Goal: Task Accomplishment & Management: Manage account settings

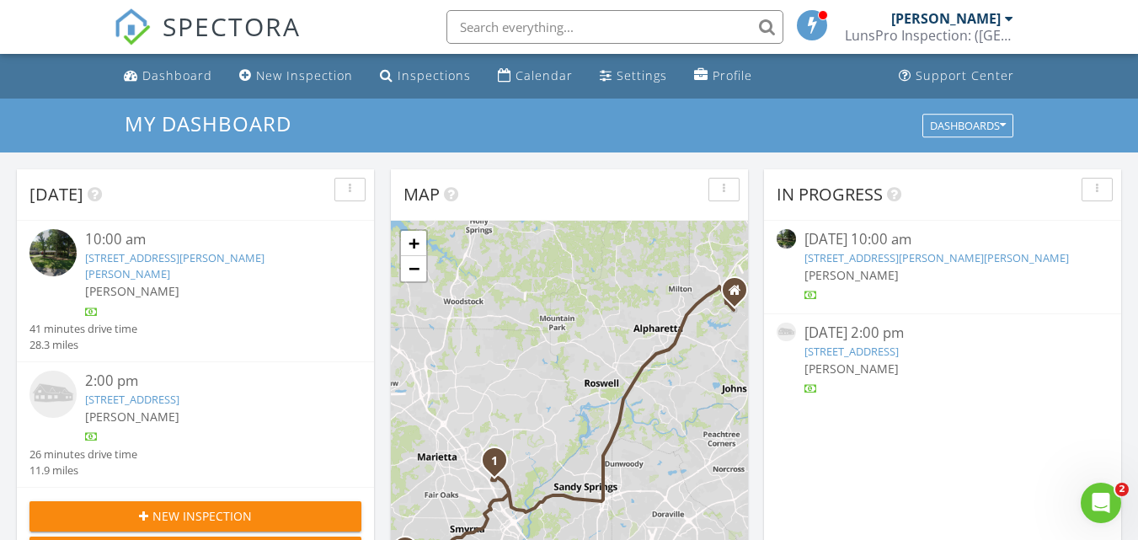
click at [153, 252] on link "2350 Maxine Dr SE, Marietta, GA 30067" at bounding box center [174, 265] width 179 height 31
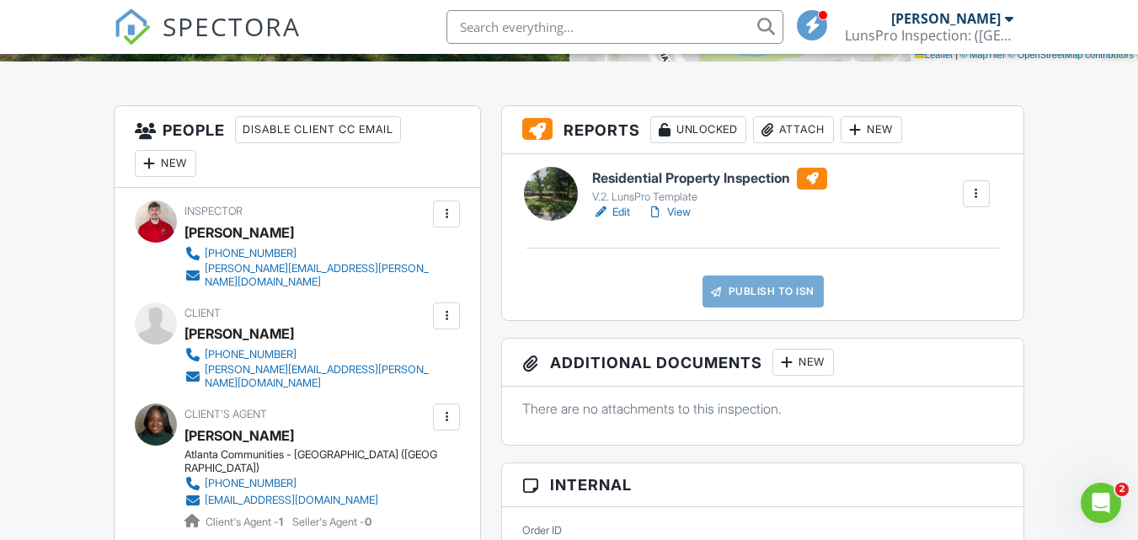
click at [603, 217] on div at bounding box center [600, 212] width 17 height 17
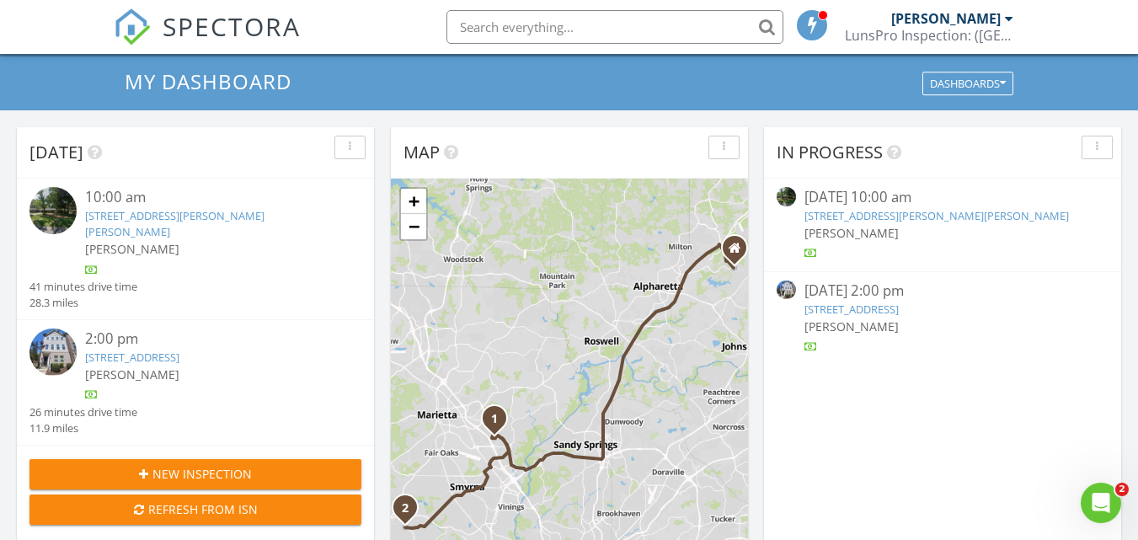
scroll to position [46, 0]
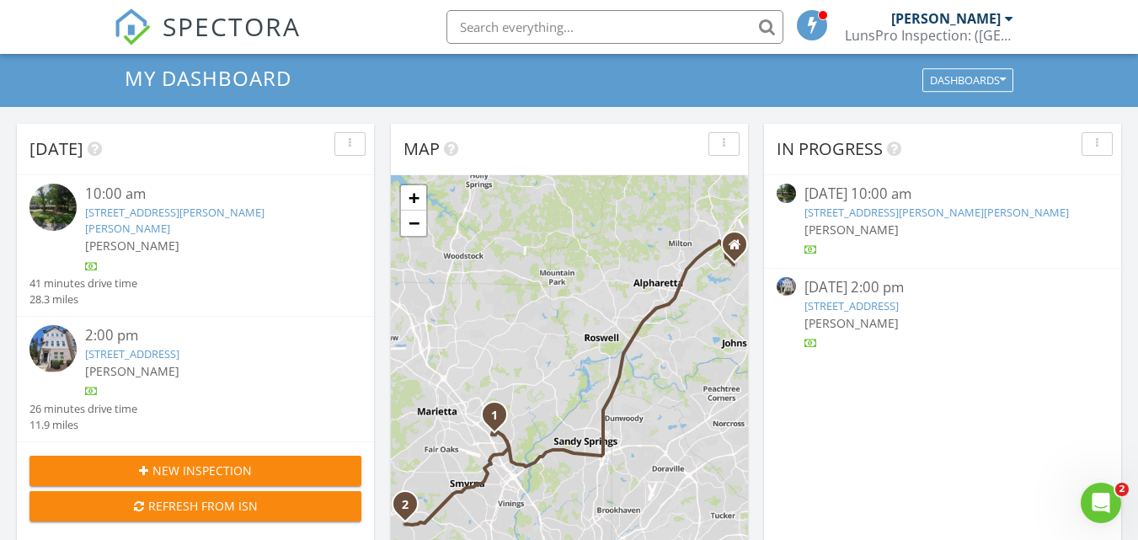
click at [151, 346] on link "1101 Parktown Dr #11, Mableton, GA 30126" at bounding box center [132, 353] width 94 height 15
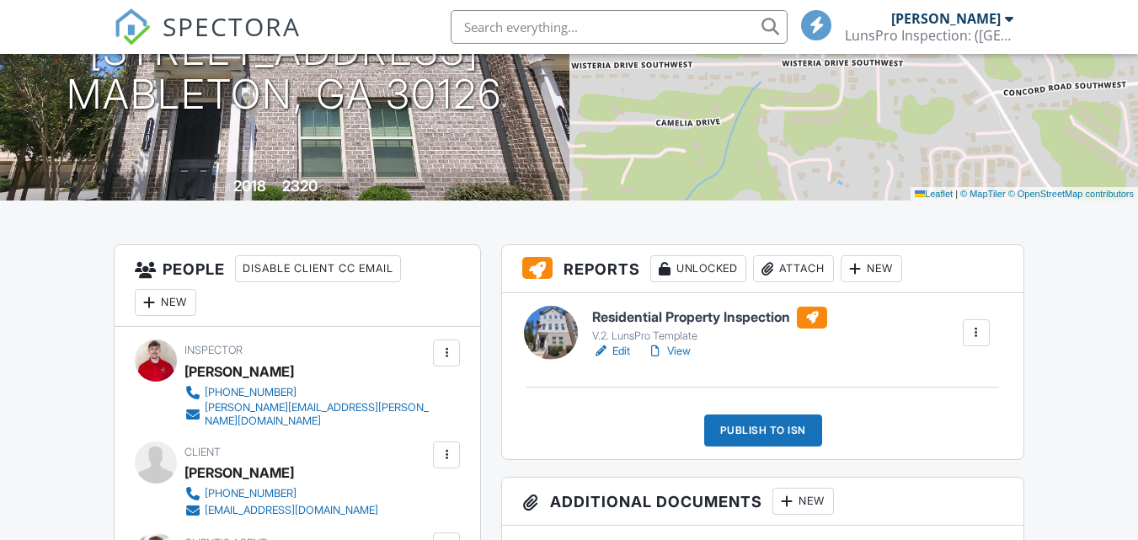
click at [627, 353] on link "Edit" at bounding box center [611, 351] width 38 height 17
